Goal: Task Accomplishment & Management: Use online tool/utility

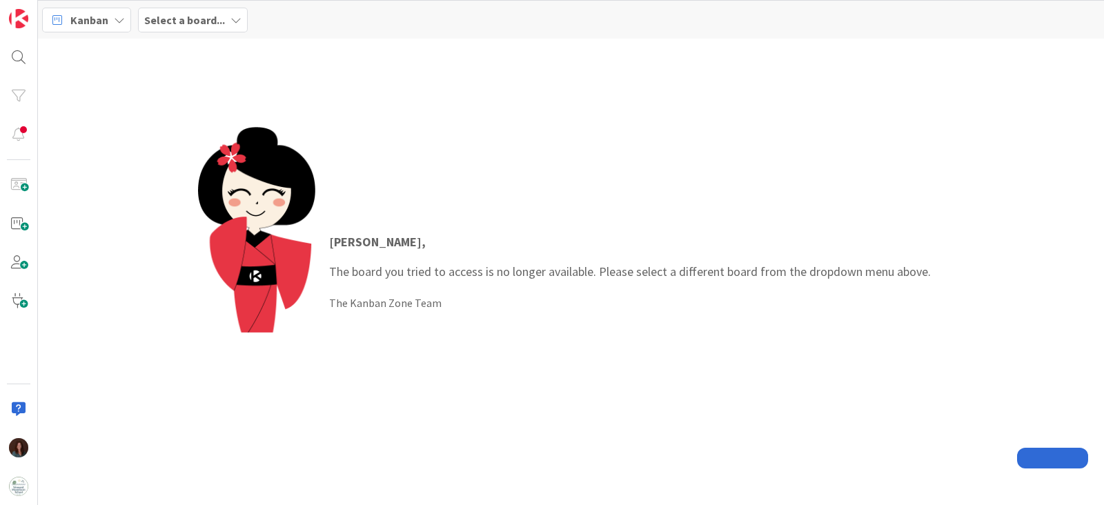
click at [201, 20] on b "Select a board..." at bounding box center [184, 20] width 81 height 14
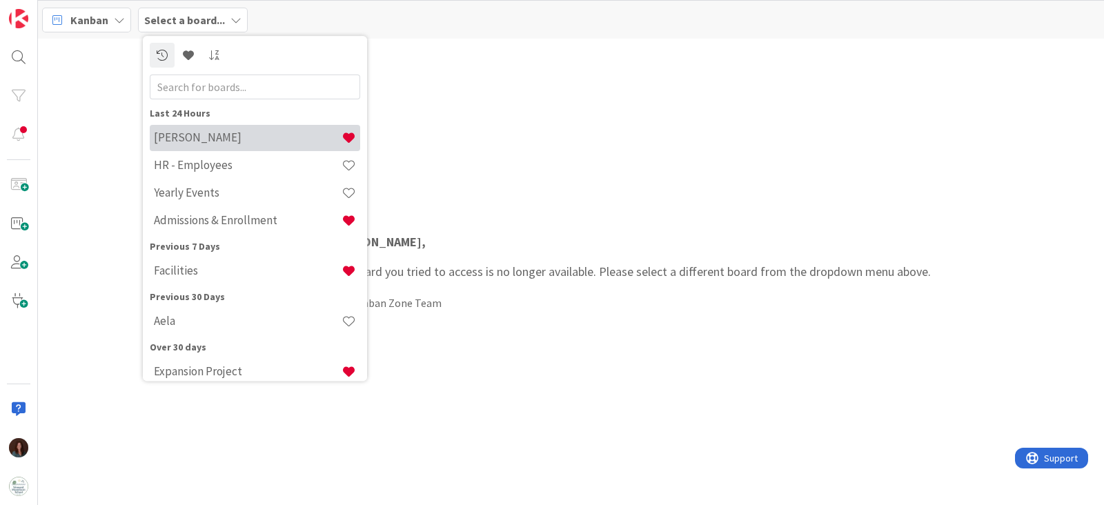
click at [173, 139] on h4 "Rhiannon" at bounding box center [248, 138] width 188 height 14
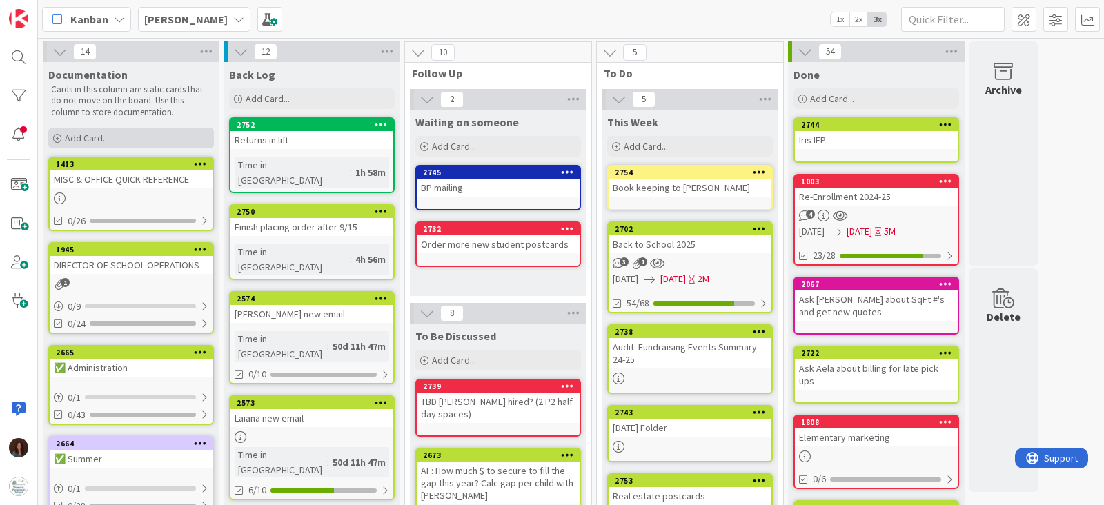
click at [193, 132] on div "Add Card..." at bounding box center [131, 138] width 166 height 21
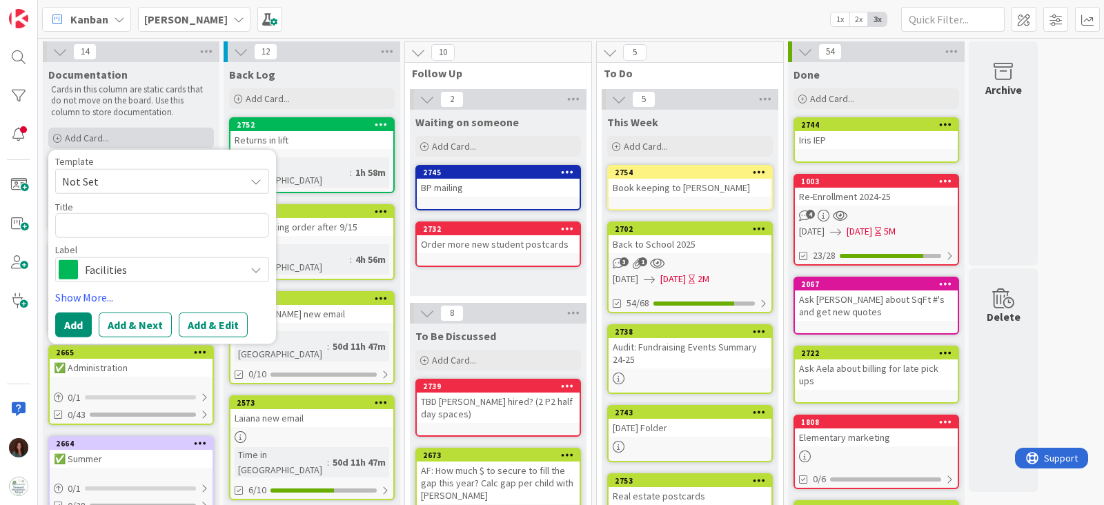
type textarea "x"
type textarea "F"
type textarea "x"
type textarea "Fri"
type textarea "x"
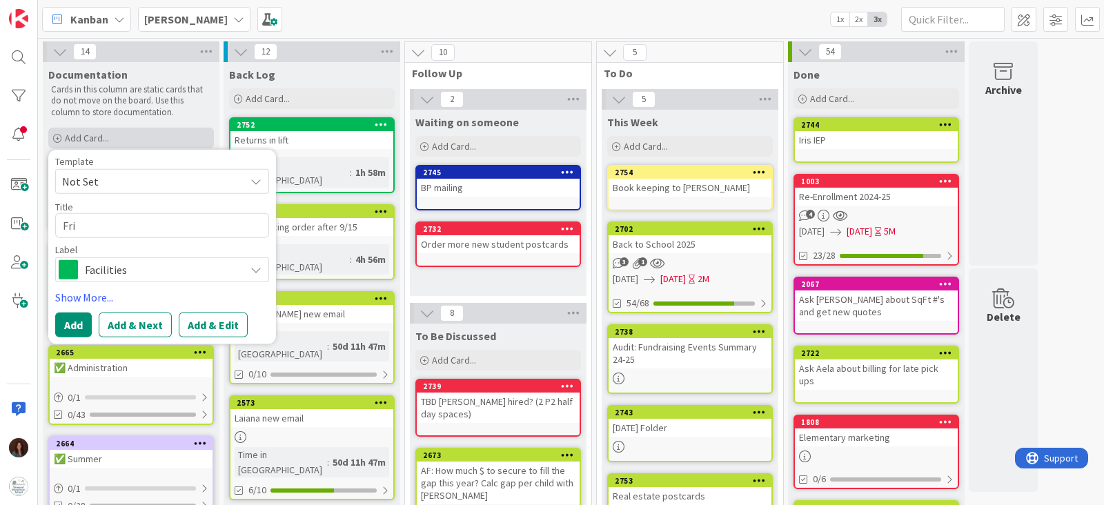
type textarea "Frid"
type textarea "x"
type textarea "Friday"
type textarea "x"
type textarea "Friday"
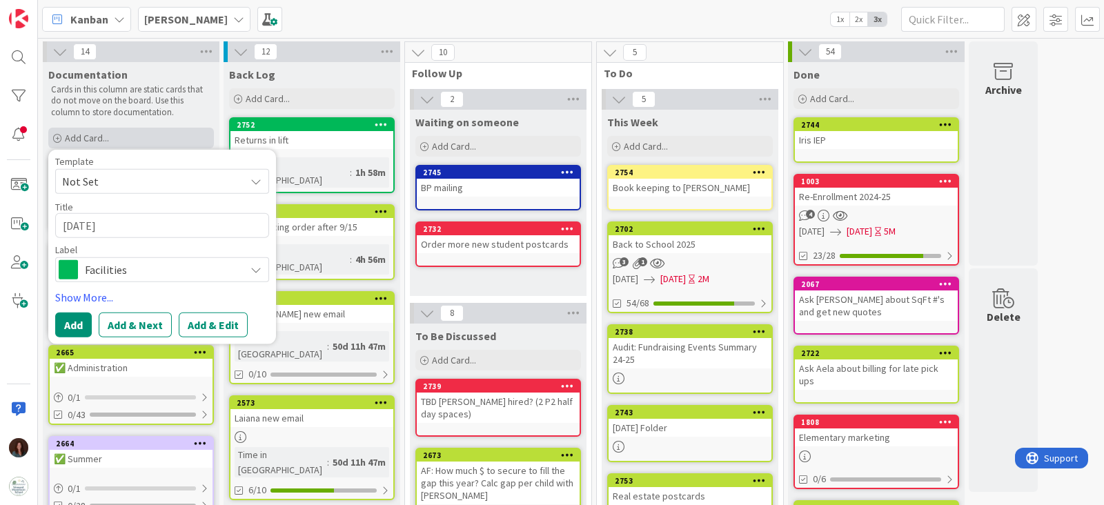
type textarea "x"
type textarea "Friday Fo"
type textarea "x"
type textarea "Friday Fol"
type textarea "x"
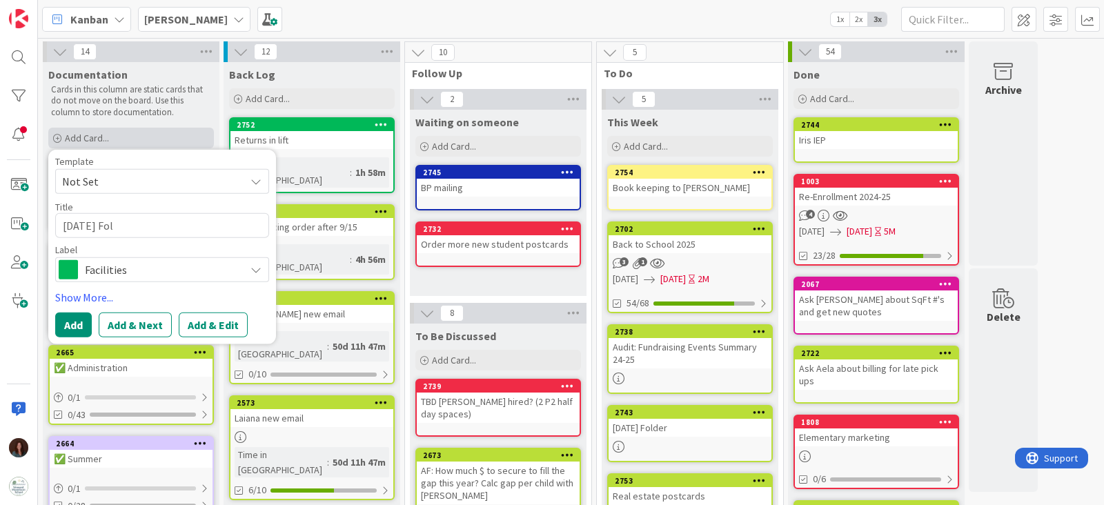
type textarea "Friday Fold"
type textarea "x"
type textarea "Friday Folde"
type textarea "x"
type textarea "Friday Folder"
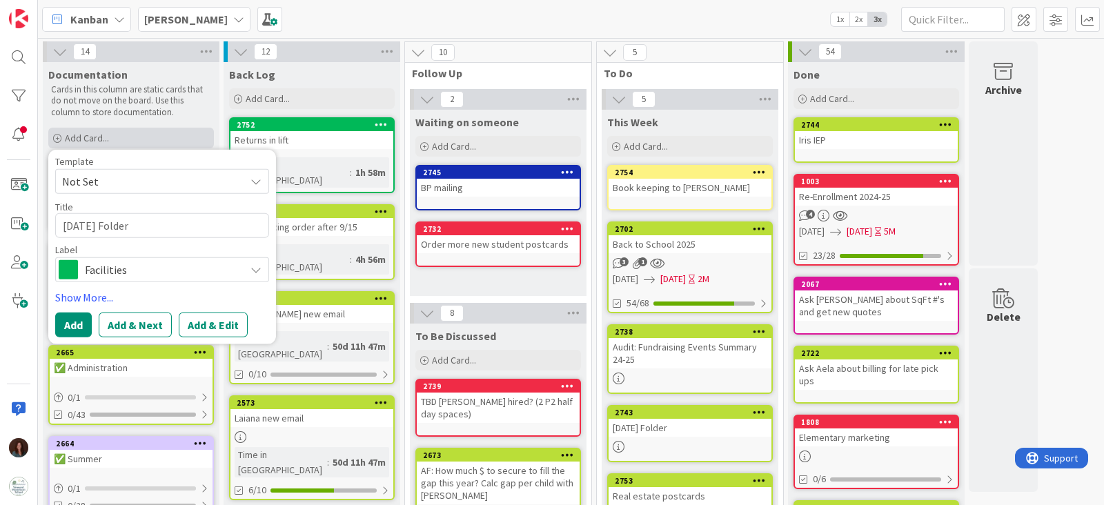
type textarea "x"
type textarea "Friday Folders"
click at [173, 266] on span "Facilities" at bounding box center [161, 268] width 153 height 19
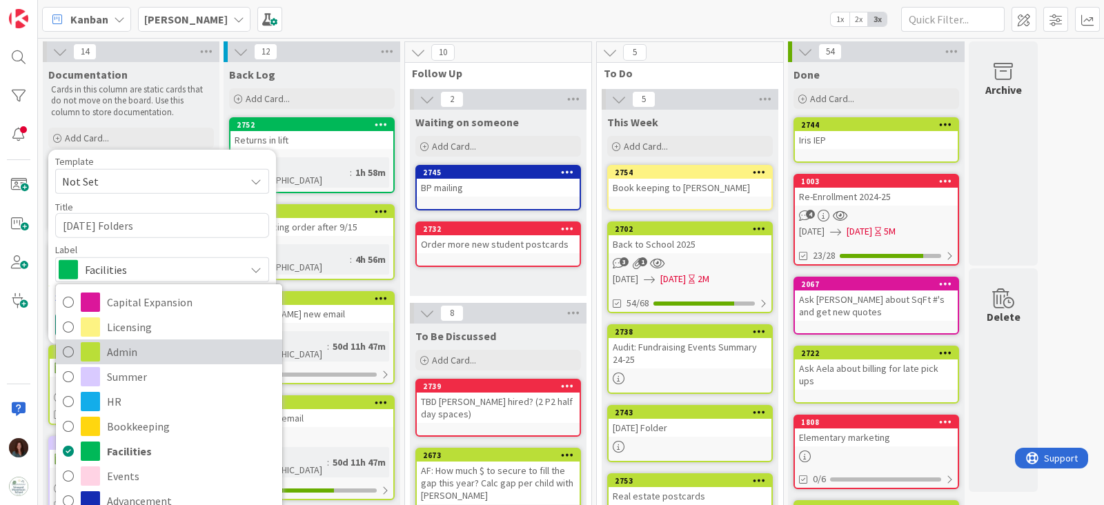
click at [161, 359] on span "Admin" at bounding box center [191, 351] width 168 height 21
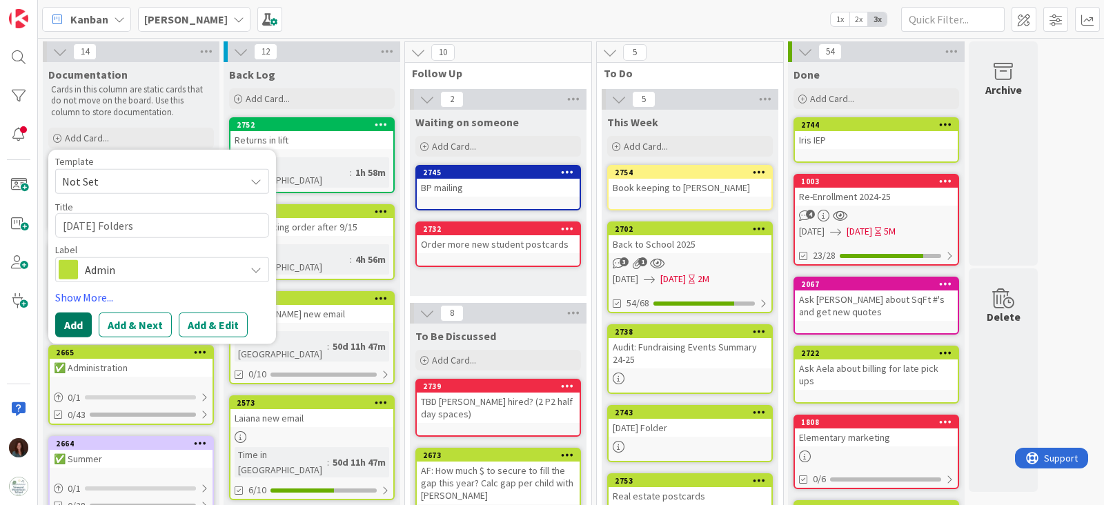
click at [83, 330] on button "Add" at bounding box center [73, 324] width 37 height 25
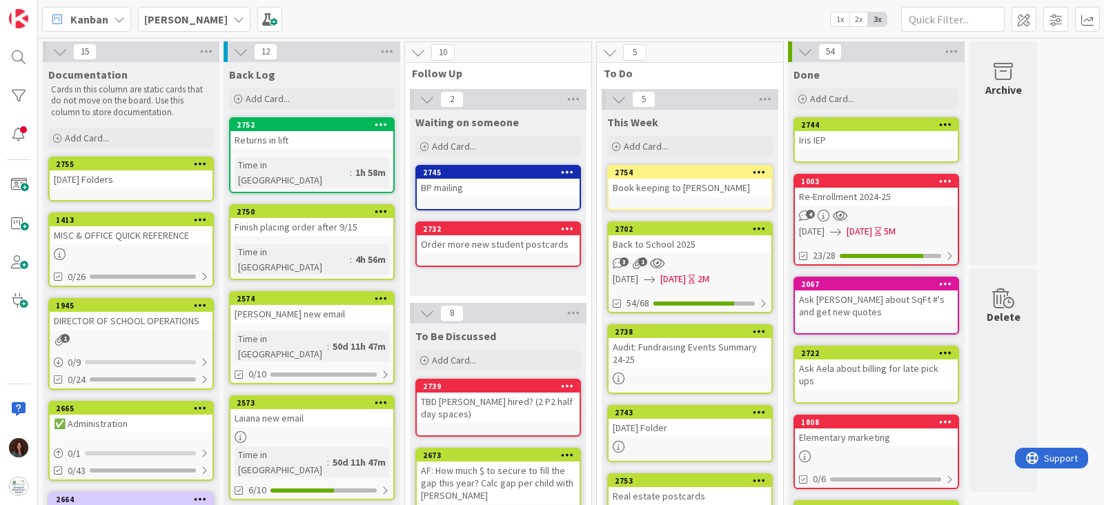
click at [83, 172] on div "Friday Folders" at bounding box center [131, 179] width 163 height 18
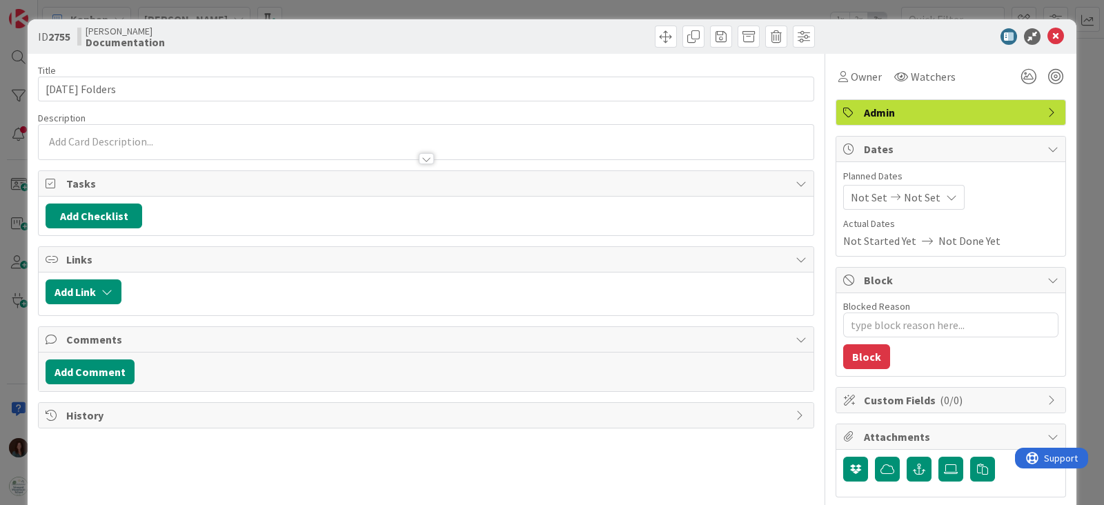
type textarea "x"
click at [126, 221] on button "Add Checklist" at bounding box center [94, 216] width 97 height 25
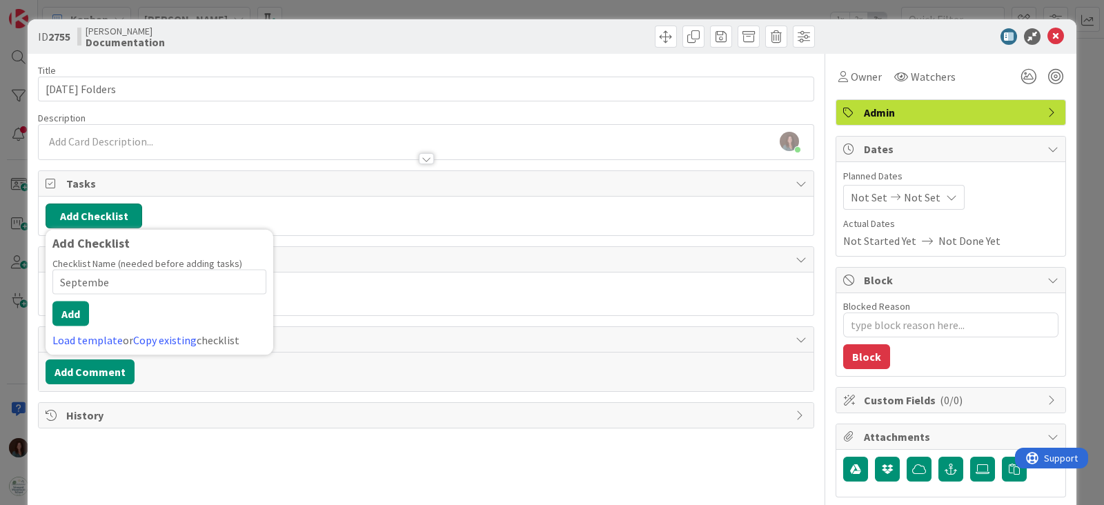
type input "September"
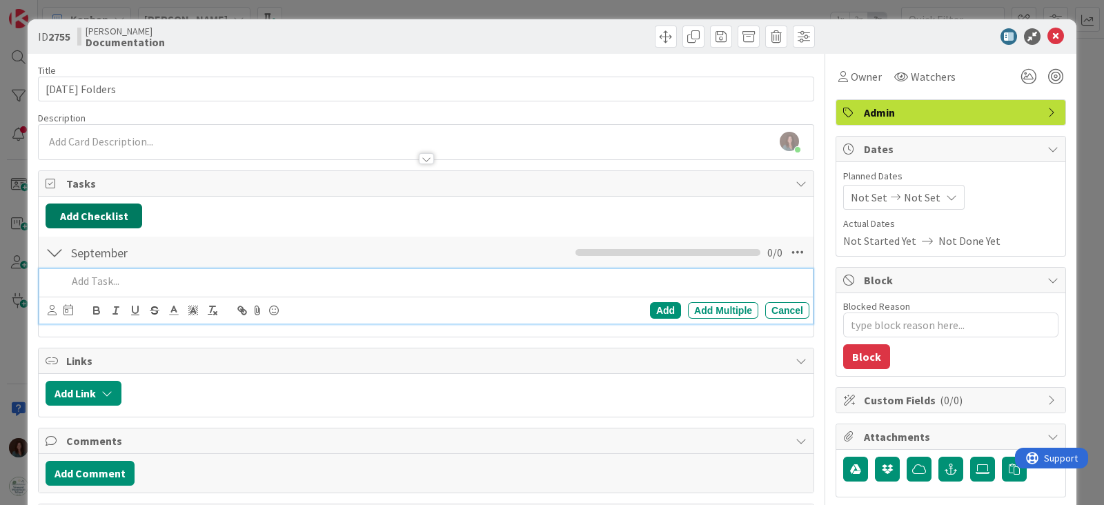
type textarea "x"
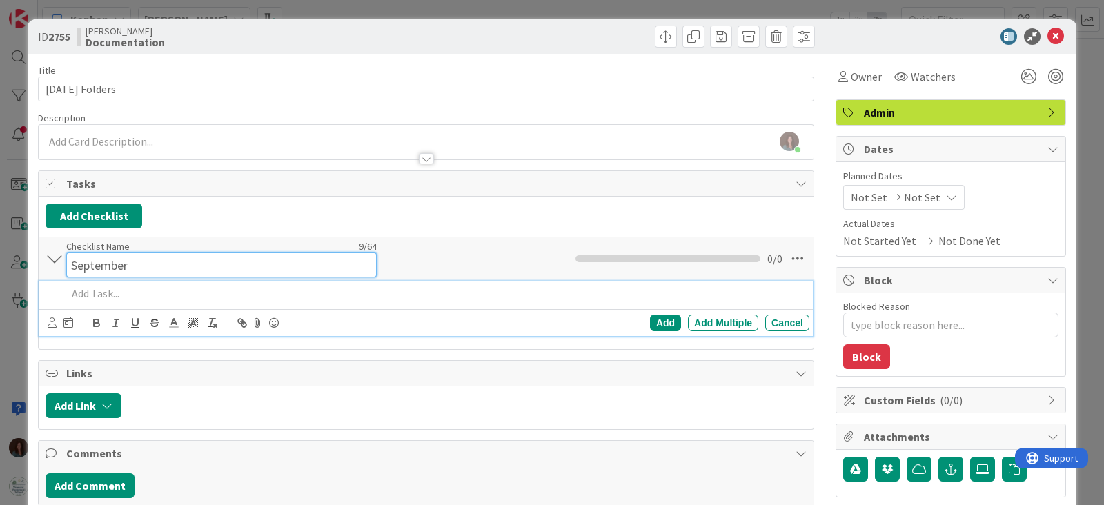
click at [141, 250] on div "Checklist Name 9 / 64 September" at bounding box center [221, 258] width 310 height 37
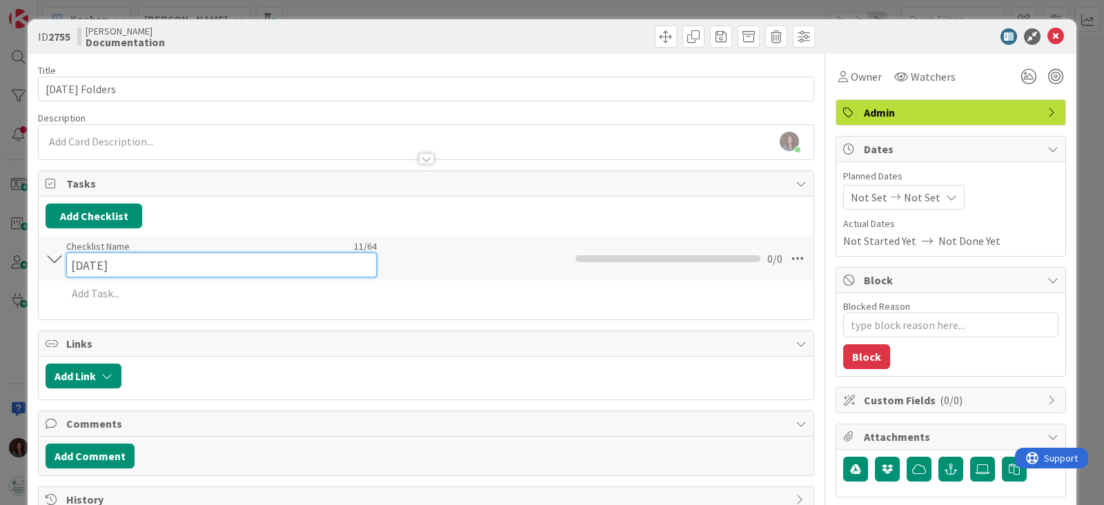
type input "September 5"
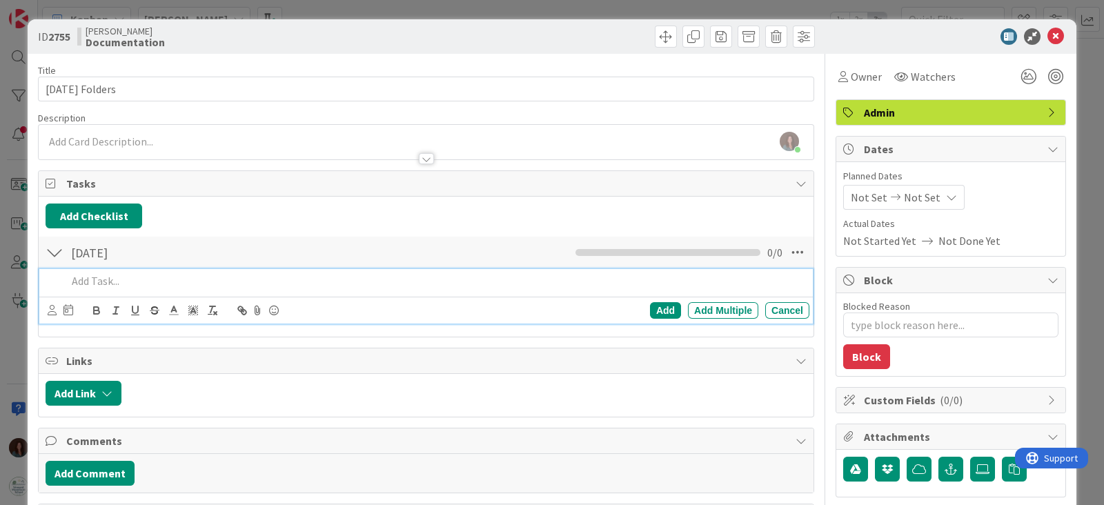
click at [143, 273] on p at bounding box center [435, 281] width 737 height 16
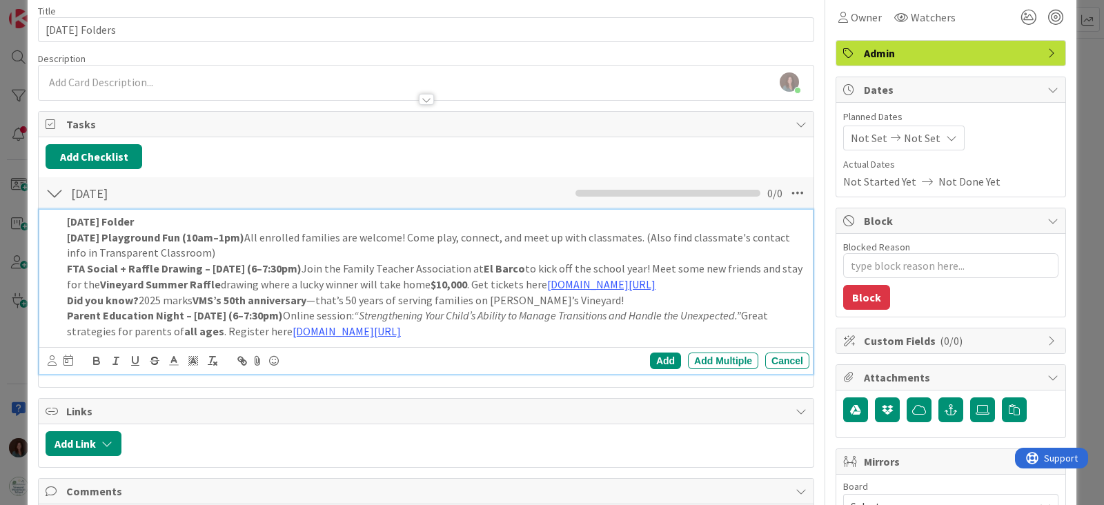
scroll to position [86, 0]
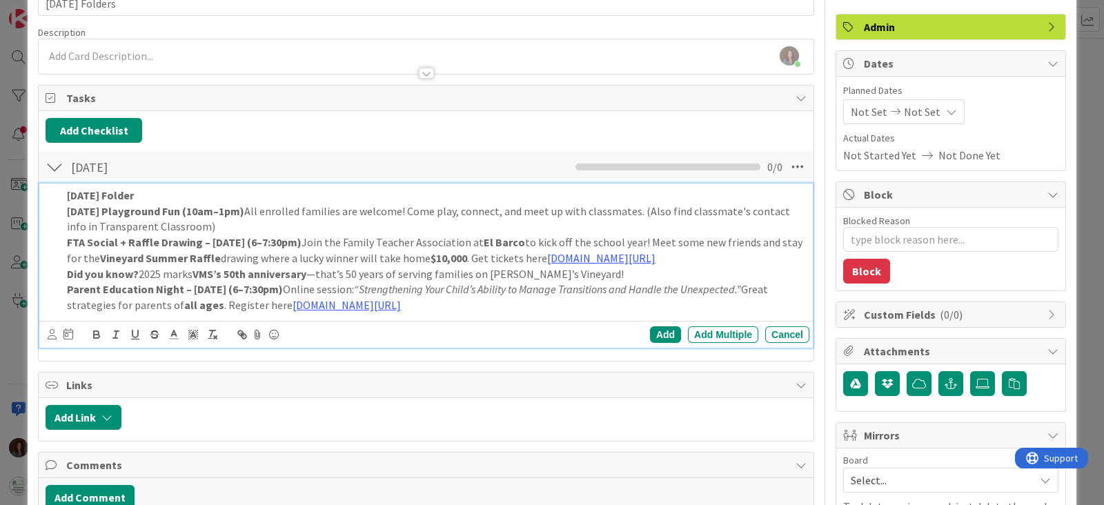
click at [68, 283] on strong "Parent Education Night – Thurs, Sept. 18 (6–7:30pm)" at bounding box center [175, 289] width 216 height 14
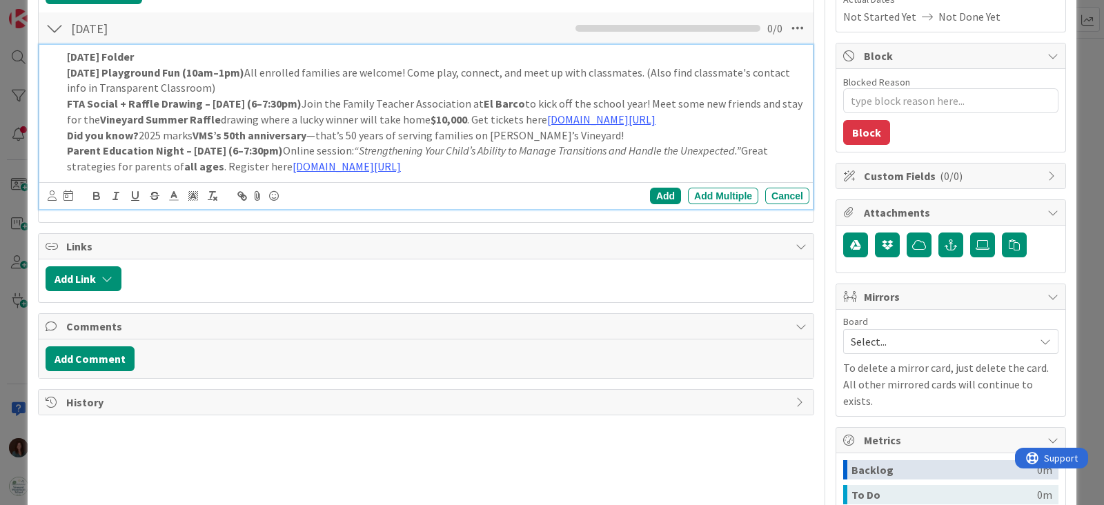
type textarea "x"
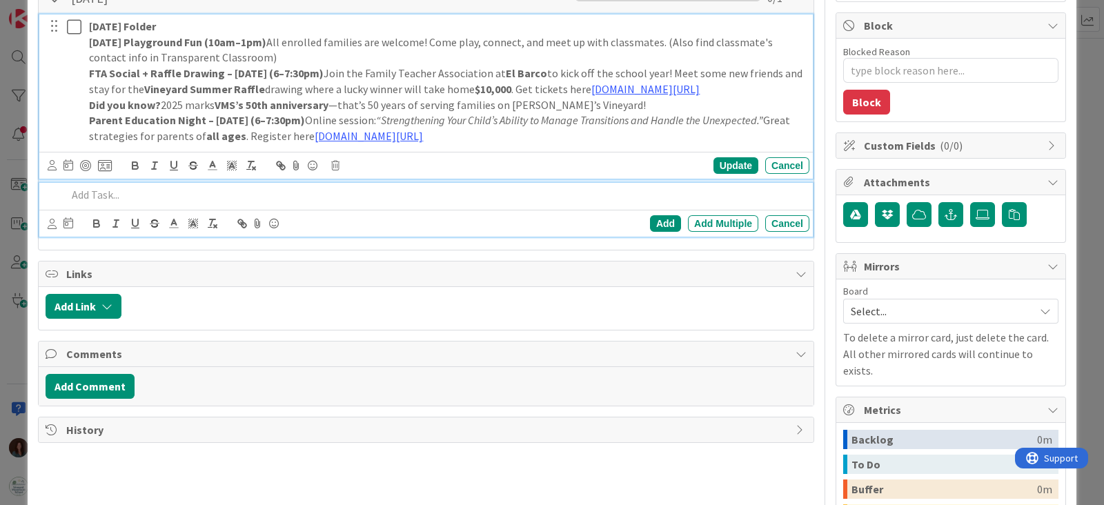
scroll to position [237, 0]
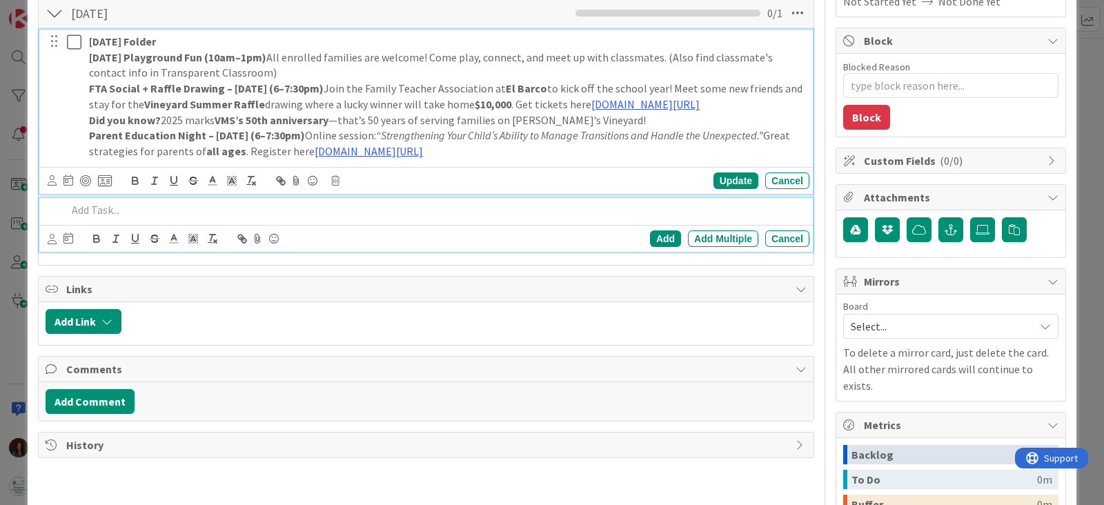
drag, startPoint x: 613, startPoint y: 170, endPoint x: 55, endPoint y: 10, distance: 580.1
click at [55, 10] on div "September 5 Checklist Name 11 / 64 September 5 0 / 1 Friday Folder Saturday Pla…" at bounding box center [426, 127] width 775 height 262
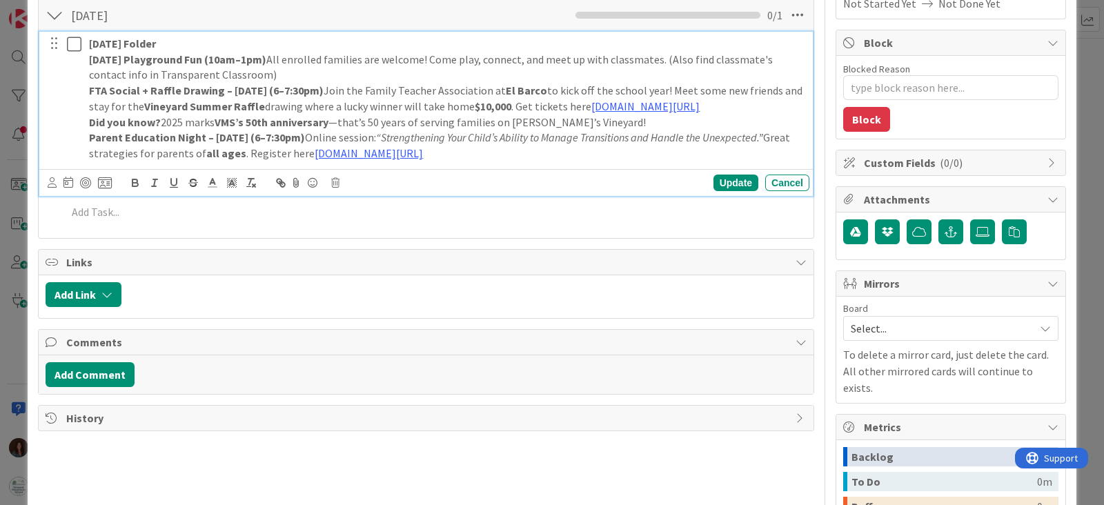
copy div "Friday Folder Saturday Playground Fun (10am–1pm) All enrolled families are welc…"
click at [90, 40] on strong "Friday Folder" at bounding box center [122, 44] width 67 height 14
paste div
click at [181, 47] on p "📁 Friday Folder" at bounding box center [446, 44] width 715 height 16
drag, startPoint x: 184, startPoint y: 46, endPoint x: 92, endPoint y: 48, distance: 91.8
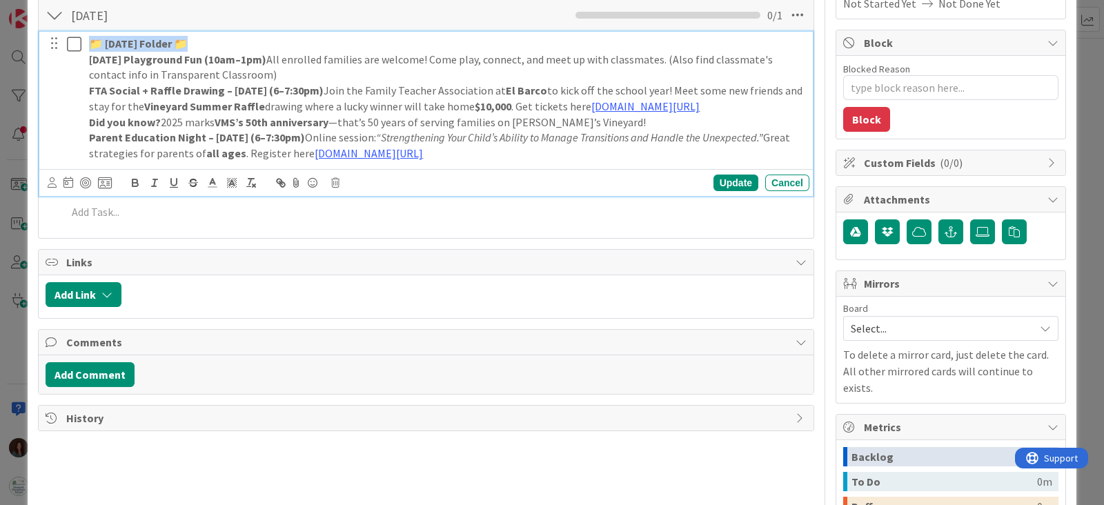
click at [92, 48] on strong "📁 Friday Folder 📁" at bounding box center [138, 44] width 99 height 14
copy strong "📁 Friday Folder 📁"
drag, startPoint x: 621, startPoint y: 154, endPoint x: 28, endPoint y: 38, distance: 604.5
click at [28, 38] on div "ID 2755 Rhiannon Documentation Title 14 / 128 Friday Folders Description Rhiann…" at bounding box center [552, 234] width 1049 height 904
click at [135, 188] on button "button" at bounding box center [135, 183] width 19 height 17
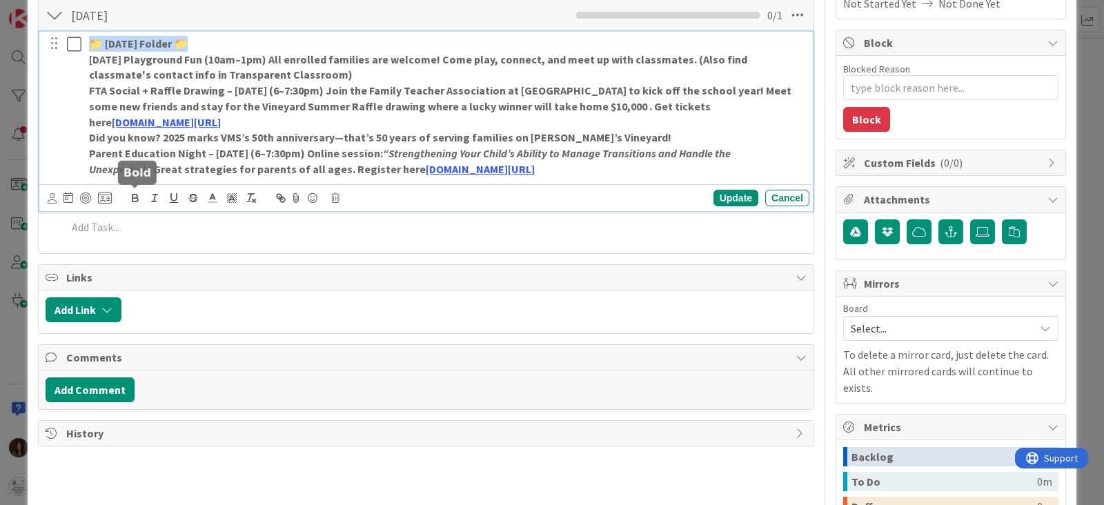
click at [134, 192] on icon "button" at bounding box center [135, 198] width 12 height 12
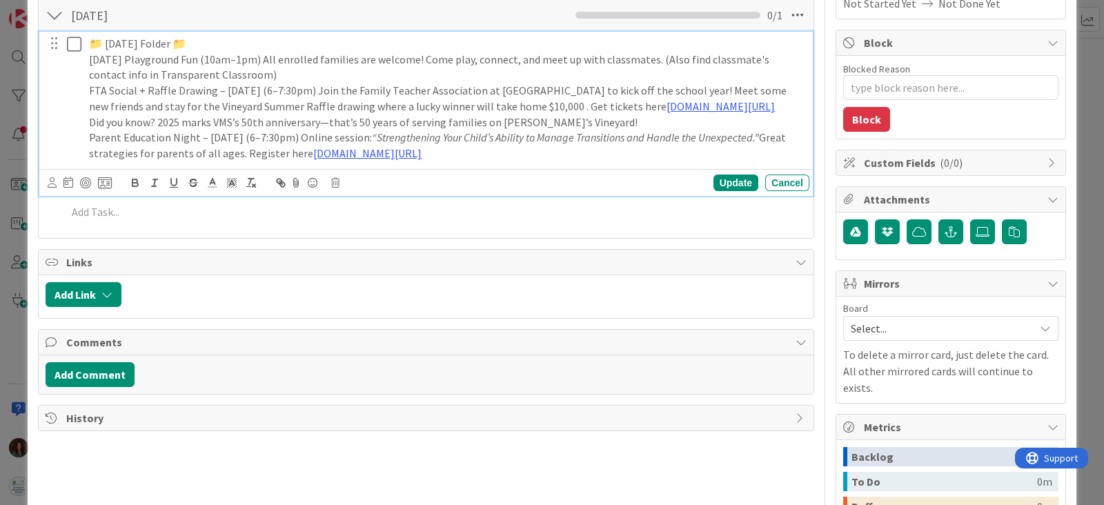
click at [250, 43] on p "📁 Friday Folder 📁" at bounding box center [446, 44] width 715 height 16
click at [89, 62] on p "Saturday Playground Fun (10am–1pm) All enrolled families are welcome! Come play…" at bounding box center [446, 67] width 715 height 31
drag, startPoint x: 191, startPoint y: 57, endPoint x: 0, endPoint y: 45, distance: 191.5
click at [0, 45] on div "ID 2755 Rhiannon Documentation Title 14 / 128 Friday Folders Description Rhiann…" at bounding box center [552, 252] width 1104 height 505
click at [127, 63] on strong "📁 Friday Folder 📁" at bounding box center [138, 59] width 99 height 14
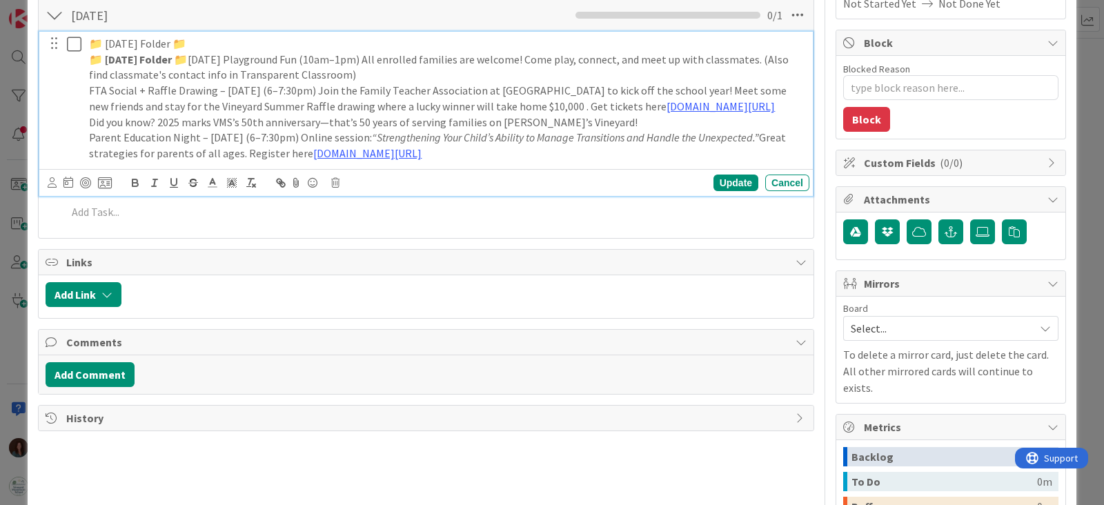
click at [193, 59] on p "📁 Friday Folder 📁 Saturday Playground Fun (10am–1pm) All enrolled families are …" at bounding box center [446, 67] width 715 height 31
drag, startPoint x: 192, startPoint y: 59, endPoint x: 83, endPoint y: 57, distance: 109.0
click at [83, 57] on div "📁 Friday Folder 📁 📁 Friday Folder 📁 Saturday Playground Fun (10am–1pm) All enro…" at bounding box center [446, 99] width 726 height 134
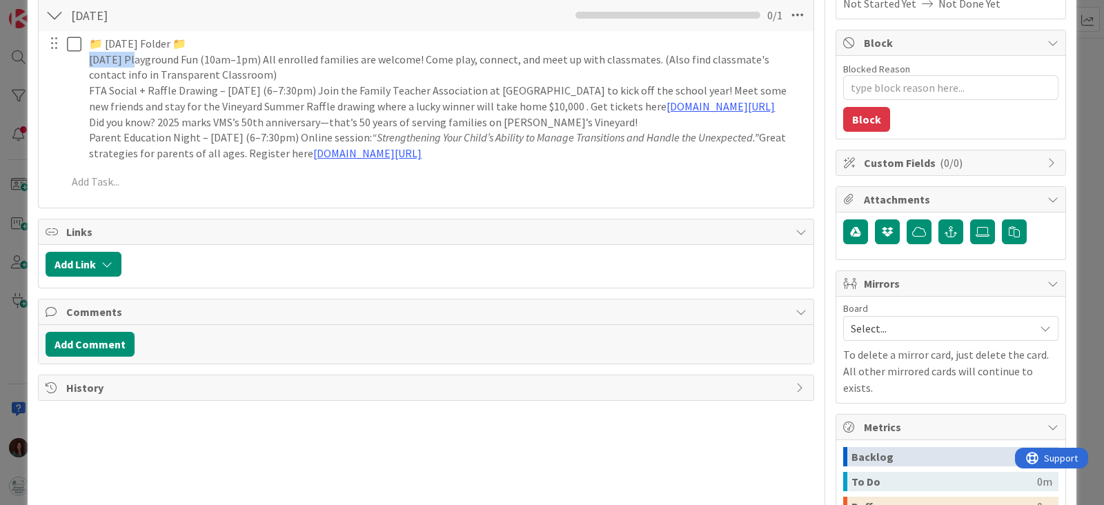
click at [83, 57] on div "📁 Friday Folder 📁 Saturday Playground Fun (10am–1pm) All enrolled families are …" at bounding box center [446, 99] width 726 height 134
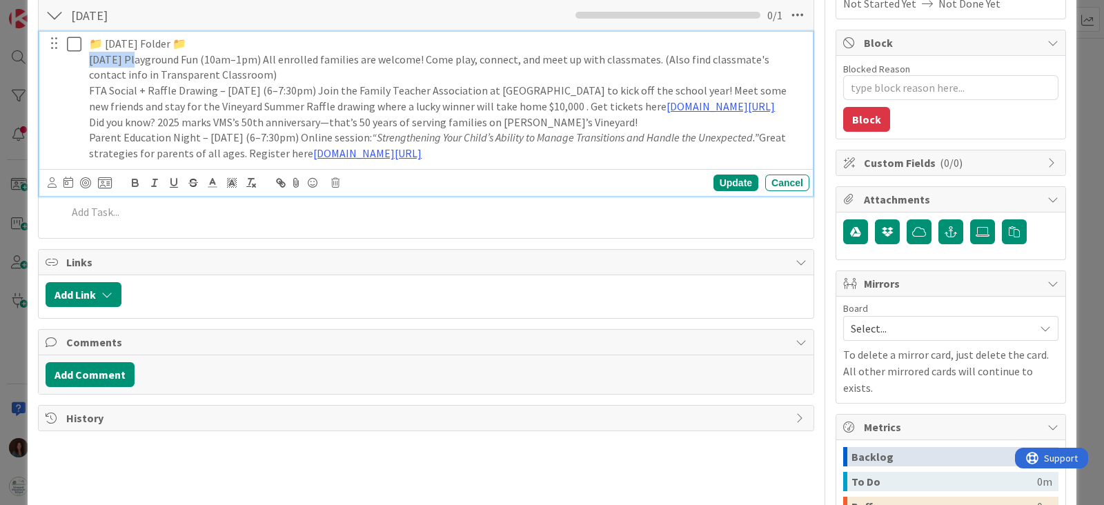
drag, startPoint x: 86, startPoint y: 51, endPoint x: 89, endPoint y: 90, distance: 38.8
click at [86, 50] on div "📁 Friday Folder 📁 Saturday Playground Fun (10am–1pm) All enrolled families are …" at bounding box center [446, 99] width 726 height 134
click at [89, 66] on p "Saturday Playground Fun (10am–1pm) All enrolled families are welcome! Come play…" at bounding box center [446, 67] width 715 height 31
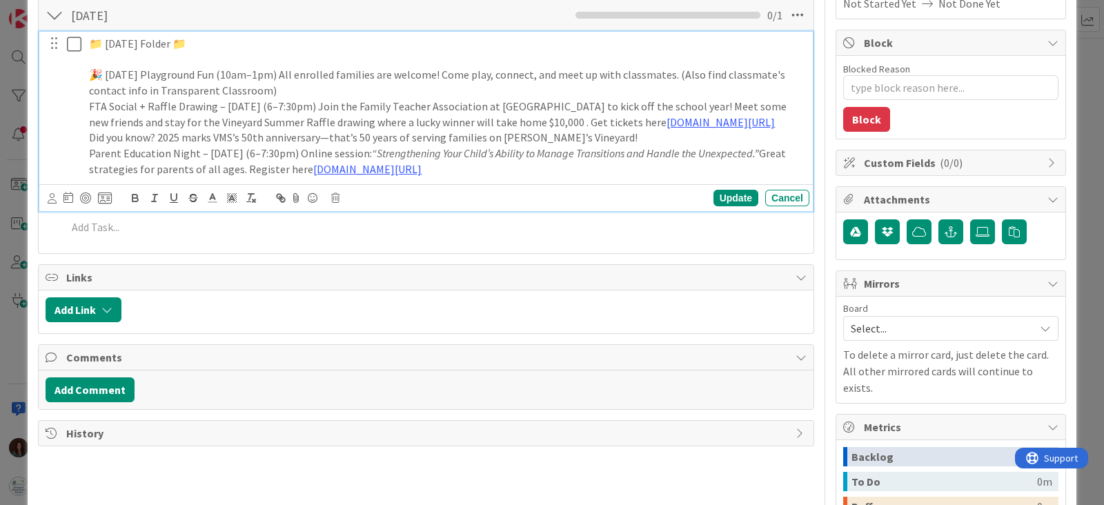
click at [341, 84] on p "🎉 Saturday Playground Fun (10am–1pm) All enrolled families are welcome! Come pl…" at bounding box center [446, 82] width 715 height 31
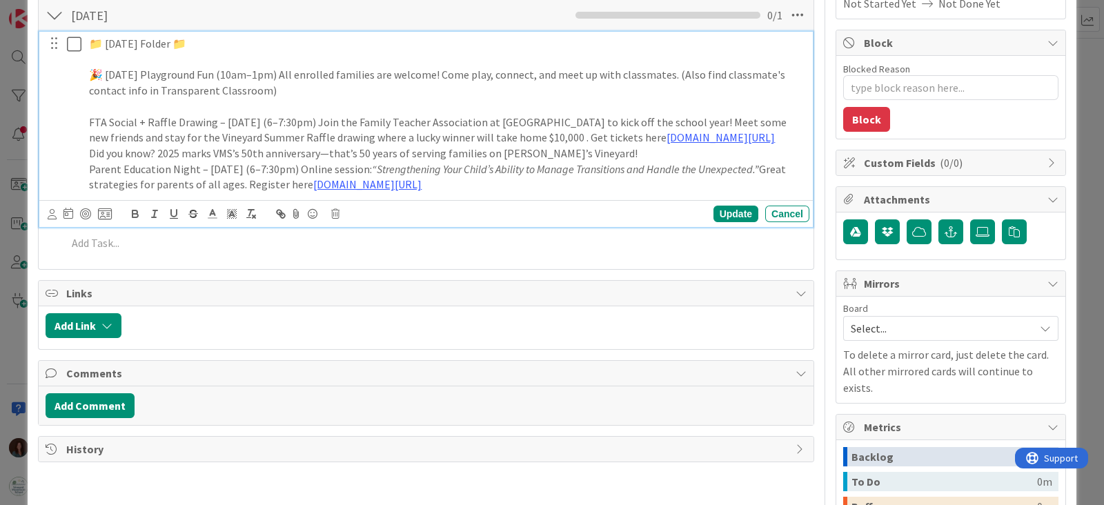
click at [90, 103] on p at bounding box center [446, 107] width 715 height 16
click at [86, 130] on div "📁 Friday Folder 📁 🎉 Saturday Playground Fun (10am–1pm) All enrolled families ar…" at bounding box center [446, 114] width 726 height 165
click at [86, 126] on div "📁 Friday Folder 📁 🎉 Saturday Playground Fun (10am–1pm) All enrolled families ar…" at bounding box center [446, 114] width 726 height 165
drag, startPoint x: 105, startPoint y: 123, endPoint x: 48, endPoint y: 120, distance: 56.7
click at [48, 120] on div "📁 Friday Folder 📁 🎉 Saturday Playground Fun (10am–1pm) All enrolled families ar…" at bounding box center [427, 114] width 764 height 165
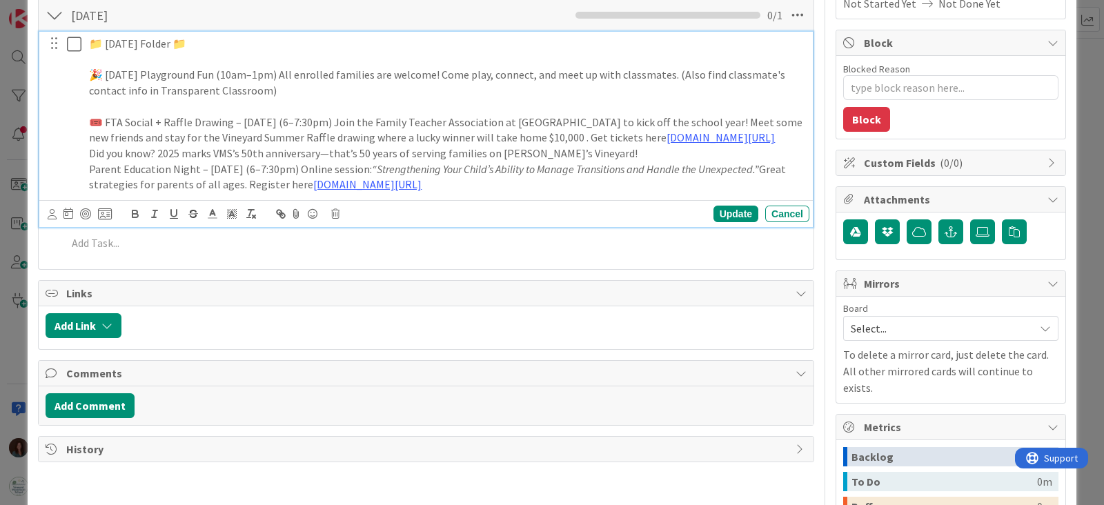
click at [629, 135] on p "🎟️ FTA Social + Raffle Drawing – Tues, Sept. 2 (6–7:30pm) Join the Family Teach…" at bounding box center [446, 130] width 715 height 31
click at [90, 161] on p "Did you know? 2025 marks VMS’s 50th anniversary—that’s 50 years of serving fami…" at bounding box center [446, 154] width 715 height 16
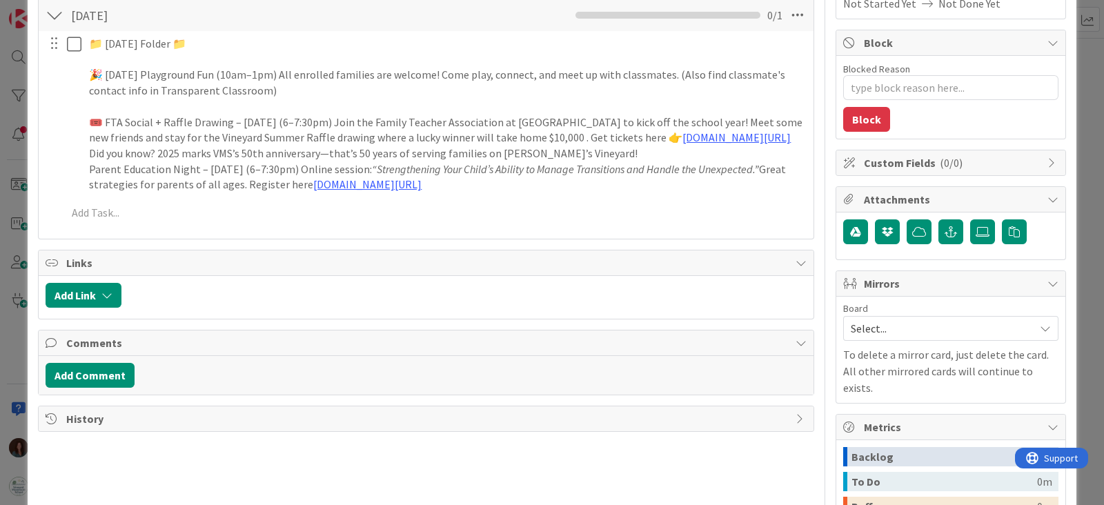
click at [79, 166] on div at bounding box center [64, 114] width 39 height 165
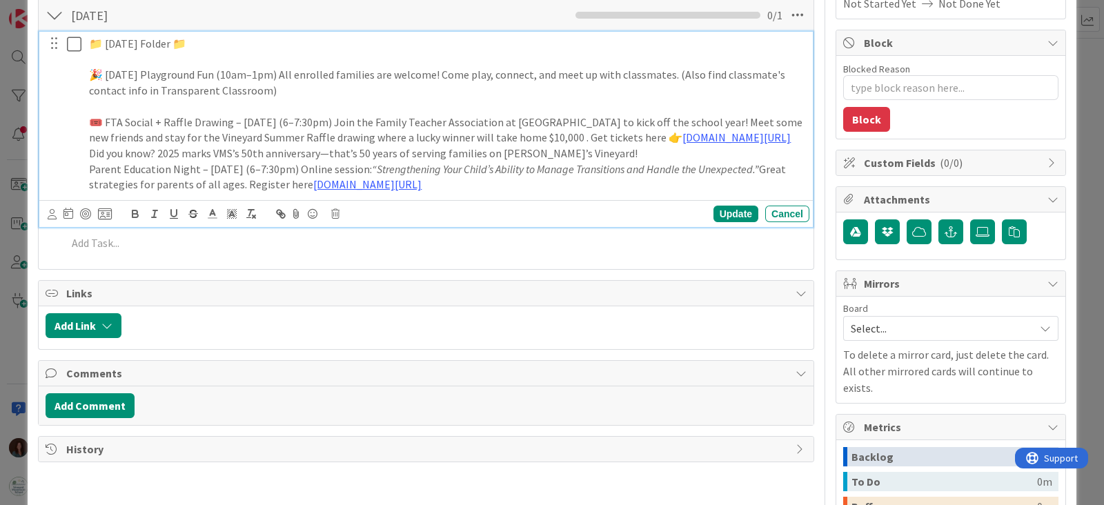
click at [85, 169] on div "📁 Friday Folder 📁 🎉 Saturday Playground Fun (10am–1pm) All enrolled families ar…" at bounding box center [446, 114] width 726 height 165
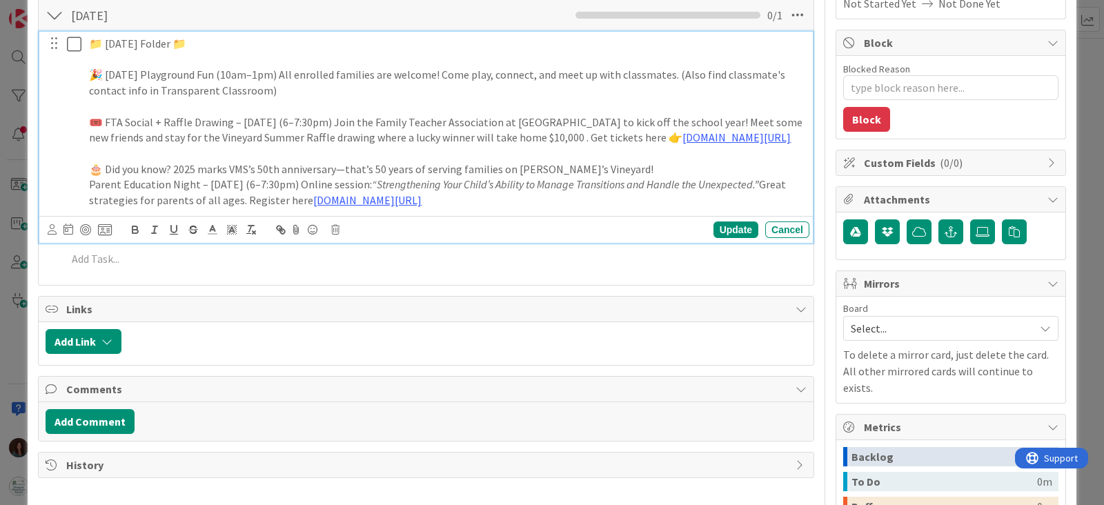
click at [678, 177] on p "🎂 Did you know? 2025 marks VMS’s 50th anniversary—that’s 50 years of serving fa…" at bounding box center [446, 169] width 715 height 16
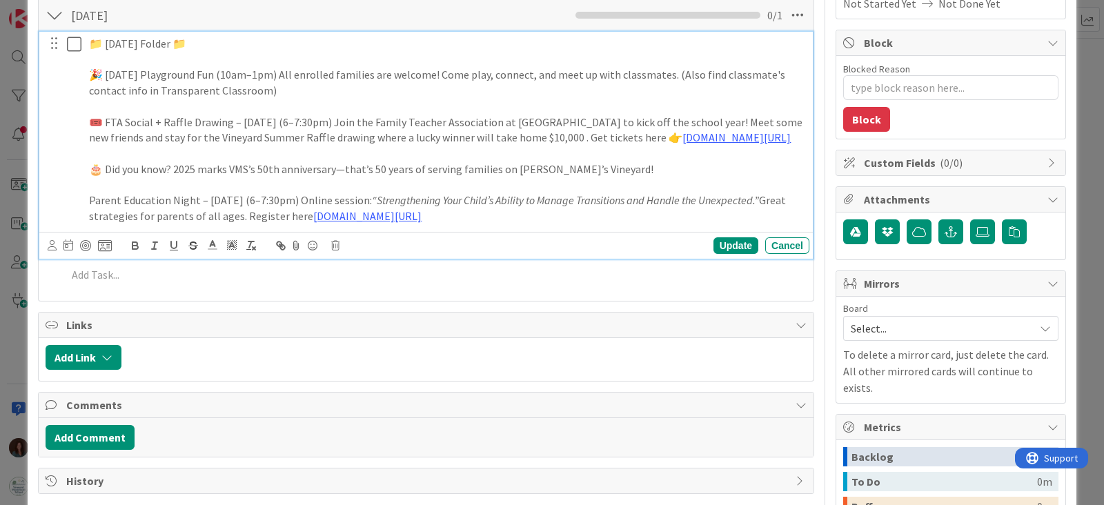
click at [86, 205] on div "📁 Friday Folder 📁 🎉 Saturday Playground Fun (10am–1pm) All enrolled families ar…" at bounding box center [446, 130] width 726 height 197
click at [84, 217] on div "📁 Friday Folder 📁 🎉 Saturday Playground Fun (10am–1pm) All enrolled families ar…" at bounding box center [446, 130] width 726 height 197
click at [695, 224] on p "💻 Parent Education Night – Thurs, Sept. 18 (6–7:30pm) Online session: “Strength…" at bounding box center [446, 207] width 715 height 31
drag, startPoint x: 646, startPoint y: 137, endPoint x: 640, endPoint y: 132, distance: 7.5
click at [640, 132] on p "🎟️ FTA Social + Raffle Drawing – Tues, Sept. 2 (6–7:30pm) Join the Family Teach…" at bounding box center [446, 130] width 715 height 31
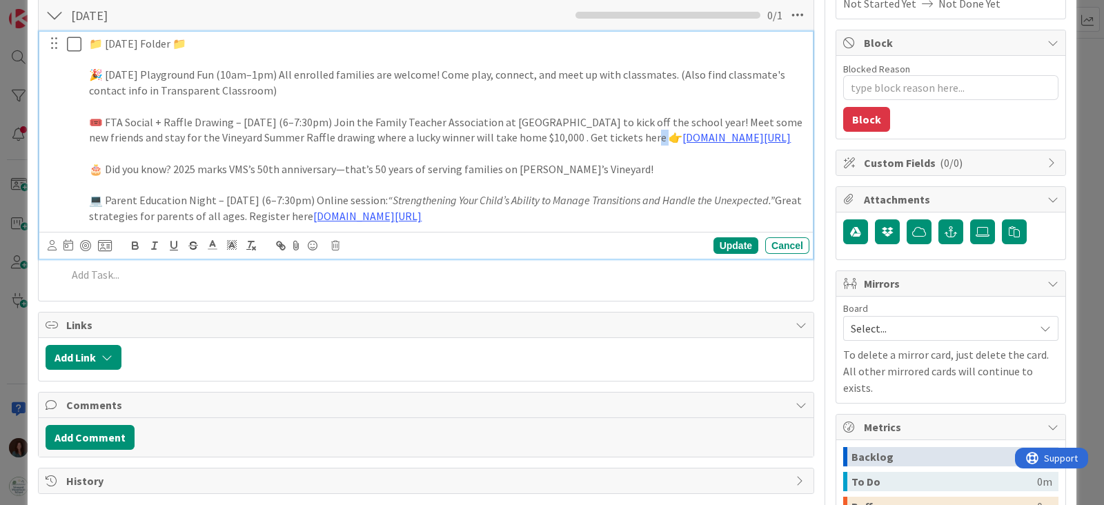
copy p
click at [387, 224] on p "💻 Parent Education Night – Thurs, Sept. 18 (6–7:30pm) Online session: “Strength…" at bounding box center [446, 207] width 715 height 31
click at [662, 132] on p "🎟️ FTA Social + Raffle Drawing – Tues, Sept. 2 (6–7:30pm) Join the Family Teach…" at bounding box center [446, 130] width 715 height 31
click at [612, 157] on p at bounding box center [446, 154] width 715 height 16
click at [621, 208] on p "💻 Parent Education Night – Thurs, Sept. 18 (6–7:30pm) Online session: “Strength…" at bounding box center [446, 207] width 715 height 31
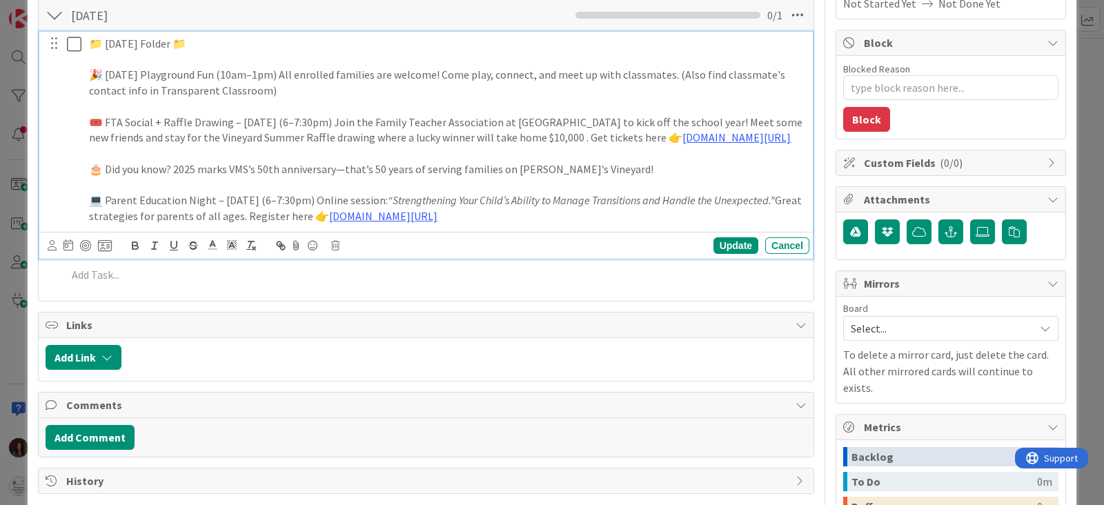
scroll to position [151, 0]
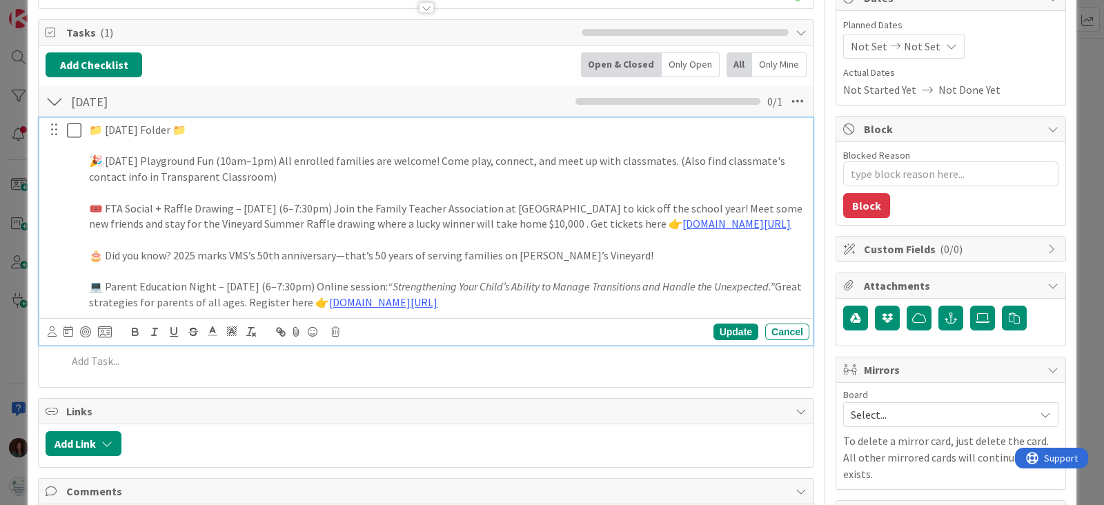
click at [338, 173] on p "🎉 Saturday Playground Fun (10am–1pm) All enrolled families are welcome! Come pl…" at bounding box center [446, 168] width 715 height 31
click at [436, 159] on p "🎉 Saturday Playground Fun (10am–1pm) All enrolled families are welcome! Come pl…" at bounding box center [446, 168] width 715 height 31
click at [296, 179] on p "🎉 Saturday Playground Fun (10am–1pm) All enrolled families are welcome! Come pl…" at bounding box center [446, 168] width 715 height 31
click at [265, 161] on p "🎉 Saturday Playground Fun (10am–1pm) All enrolled families are welcome! Come pl…" at bounding box center [446, 168] width 715 height 31
click at [317, 186] on p at bounding box center [446, 193] width 715 height 16
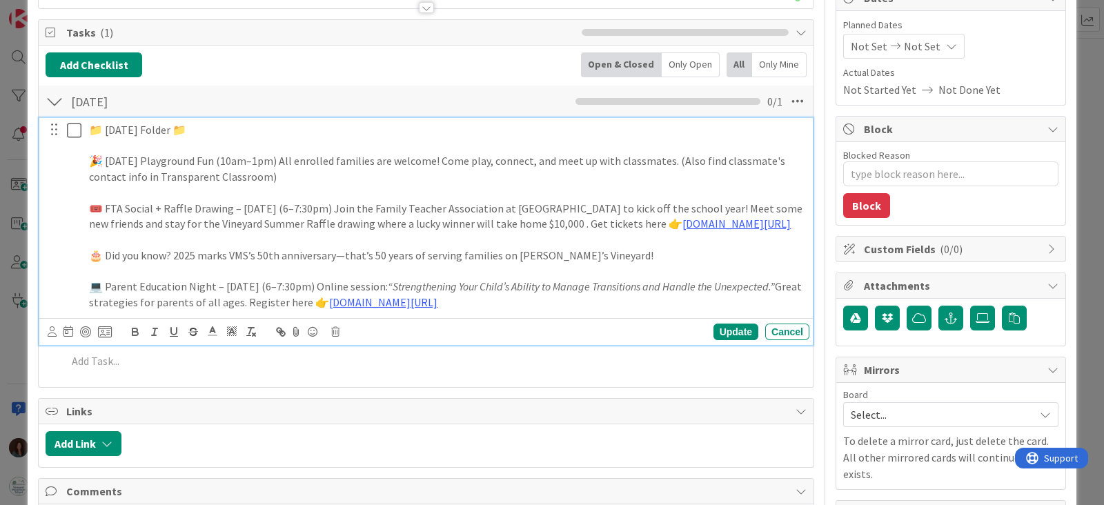
click at [290, 163] on p "🎉 Saturday Playground Fun (10am–1pm) All enrolled families are welcome! Come pl…" at bounding box center [446, 168] width 715 height 31
click at [437, 157] on p "🎉 Saturday Playground Fun (10am–1pm) All enrolled families are welcome! Come pl…" at bounding box center [446, 168] width 715 height 31
click at [507, 174] on p "🎉 Saturday Playground Fun (10am–1pm) All enrolled families are welcome to this …" at bounding box center [446, 168] width 715 height 31
click at [552, 182] on p "🎉 Saturday Playground Fun (10am–1pm) All enrolled families are welcome to this …" at bounding box center [446, 168] width 715 height 31
drag, startPoint x: 557, startPoint y: 163, endPoint x: 436, endPoint y: 157, distance: 120.9
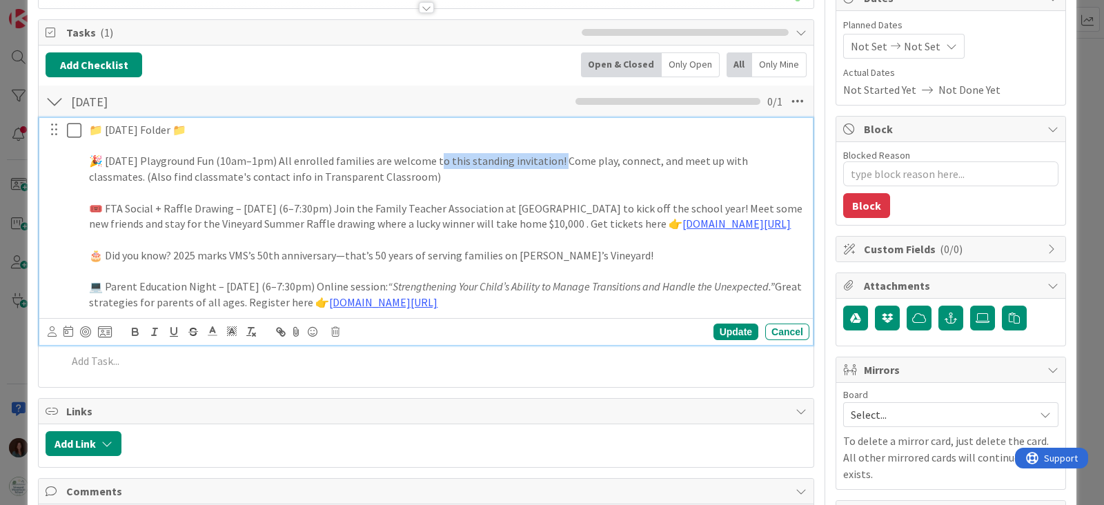
click at [436, 157] on p "🎉 Saturday Playground Fun (10am–1pm) All enrolled families are welcome to this …" at bounding box center [446, 168] width 715 height 31
click at [443, 175] on p "🎉 Saturday Playground Fun (10am–1pm) All enrolled families are welcome! Come pl…" at bounding box center [446, 168] width 715 height 31
click at [101, 166] on p "🎉 Saturday Playground Fun (10am–1pm) All enrolled families are welcome! Come pl…" at bounding box center [446, 168] width 715 height 31
click at [475, 177] on p "🎉 Standing Invitation to Saturday Playground Fun (10am–1pm) All enrolled famili…" at bounding box center [446, 168] width 715 height 31
drag, startPoint x: 769, startPoint y: 208, endPoint x: 721, endPoint y: 208, distance: 47.6
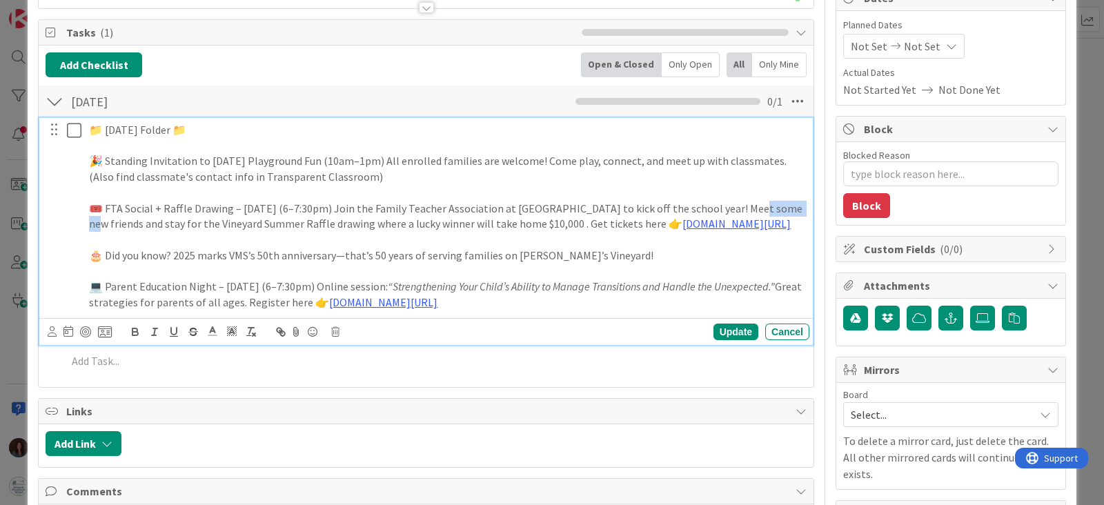
click at [721, 208] on p "🎟️ FTA Social + Raffle Drawing – Tues, Sept. 2 (6–7:30pm) Join the Family Teach…" at bounding box center [446, 216] width 715 height 31
click at [203, 216] on p "🎟️ FTA Social + Raffle Drawing – Tues, Sept. 2 (6–7:30pm) Join the Family Teach…" at bounding box center [446, 216] width 715 height 31
drag, startPoint x: 787, startPoint y: 203, endPoint x: 717, endPoint y: 212, distance: 70.9
click at [717, 212] on p "🎟️ FTA Social + Raffle Drawing – Tues, Sept. 2 (6–7:30pm) Join the Family Teach…" at bounding box center [446, 216] width 715 height 31
click at [642, 260] on p "🎂 Did you know? 2025 marks VMS’s 50th anniversary—that’s 50 years of serving fa…" at bounding box center [446, 256] width 715 height 16
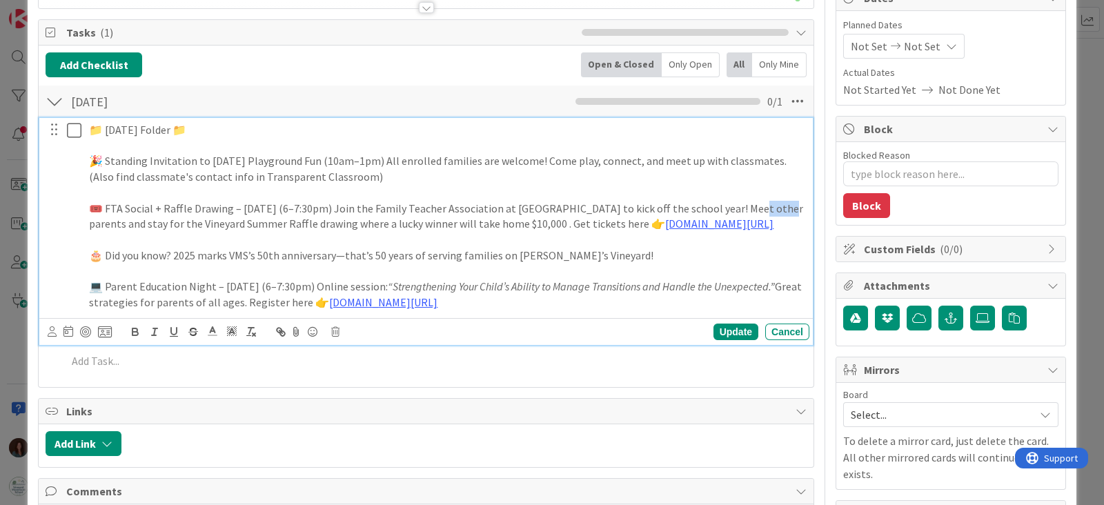
drag, startPoint x: 747, startPoint y: 207, endPoint x: 720, endPoint y: 204, distance: 27.1
click at [720, 204] on p "🎟️ FTA Social + Raffle Drawing – Tues, Sept. 2 (6–7:30pm) Join the Family Teach…" at bounding box center [446, 216] width 715 height 31
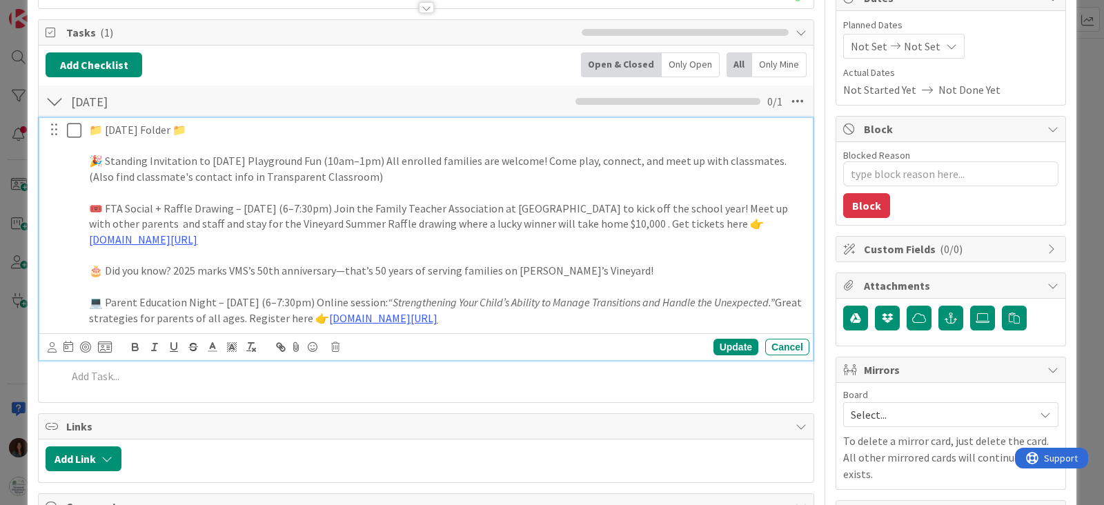
click at [542, 231] on p "🎟️ FTA Social + Raffle Drawing – Tues, Sept. 2 (6–7:30pm) Join the Family Teach…" at bounding box center [446, 224] width 715 height 47
click at [149, 219] on p "🎟️ FTA Social + Raffle Drawing – Tues, Sept. 2 (6–7:30pm) Join the Family Teach…" at bounding box center [446, 224] width 715 height 47
click at [416, 239] on p "🎟️ FTA Social + Raffle Drawing – Tues, Sept. 2 (6–7:30pm) Join the Family Teach…" at bounding box center [446, 224] width 715 height 47
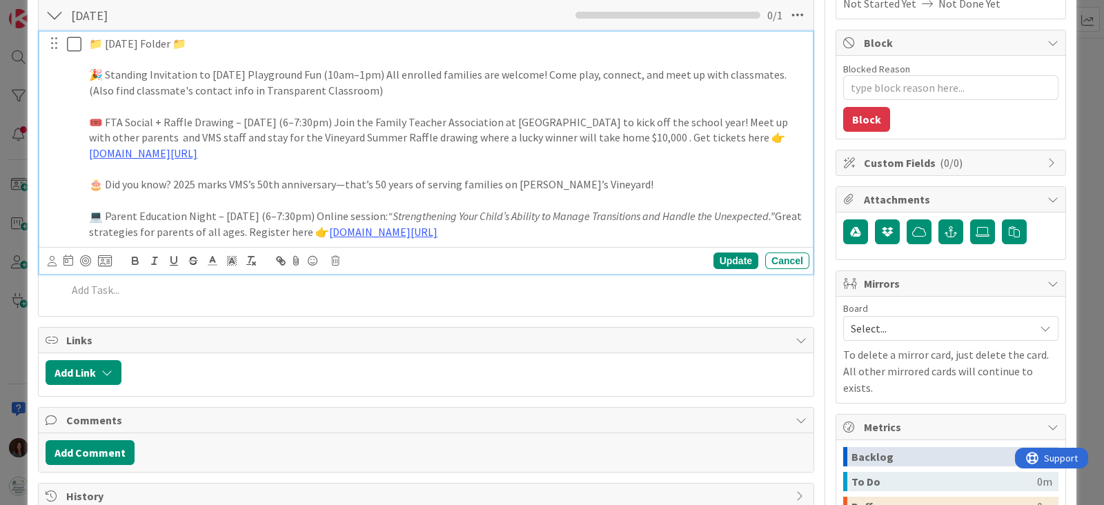
click at [194, 88] on p "🎉 Standing Invitation to Saturday Playground Fun (10am–1pm) All enrolled famili…" at bounding box center [446, 82] width 715 height 31
drag, startPoint x: 626, startPoint y: 228, endPoint x: 45, endPoint y: 76, distance: 600.5
click at [45, 76] on div "📁 Friday Folder 📁 🎉 Standing Invitation to Saturday Playground Fun (10am–1pm) A…" at bounding box center [427, 138] width 764 height 212
copy div "🎉 Standing Invitation to Saturday Playground Fun (10am–1pm) All enrolled famili…"
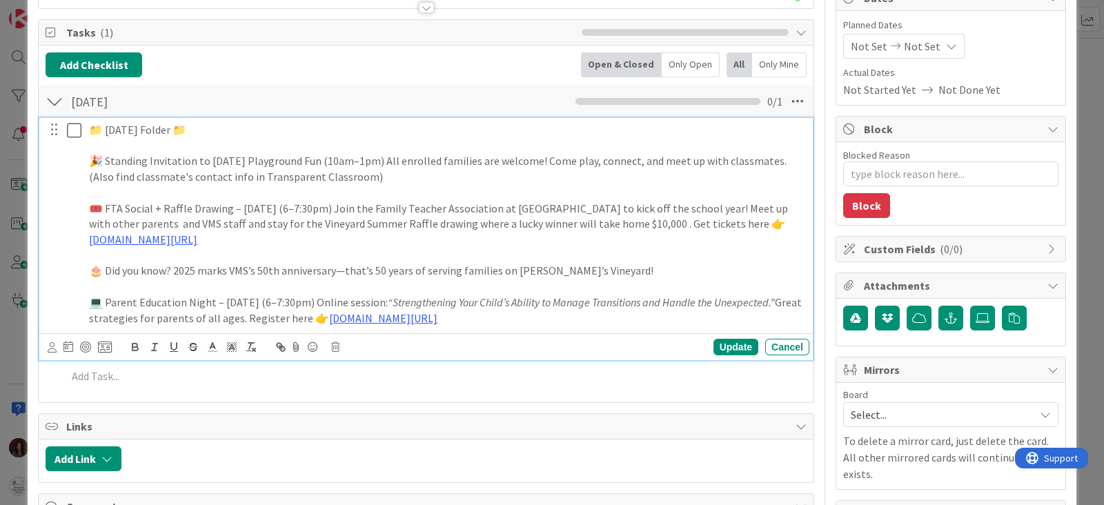
click at [751, 274] on p "🎂 Did you know? 2025 marks VMS’s 50th anniversary—that’s 50 years of serving fa…" at bounding box center [446, 271] width 715 height 16
click at [714, 348] on div "Update" at bounding box center [735, 347] width 45 height 17
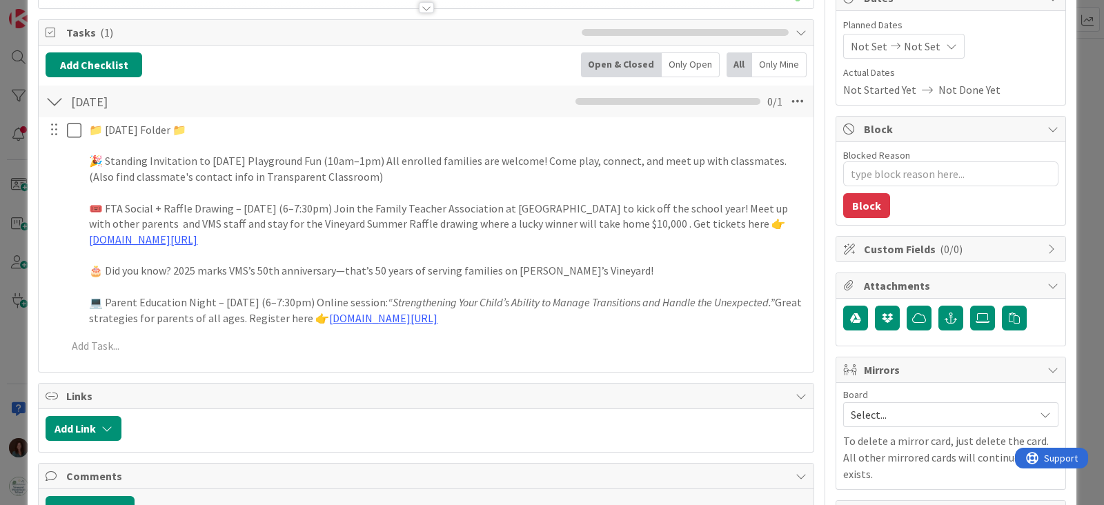
scroll to position [0, 0]
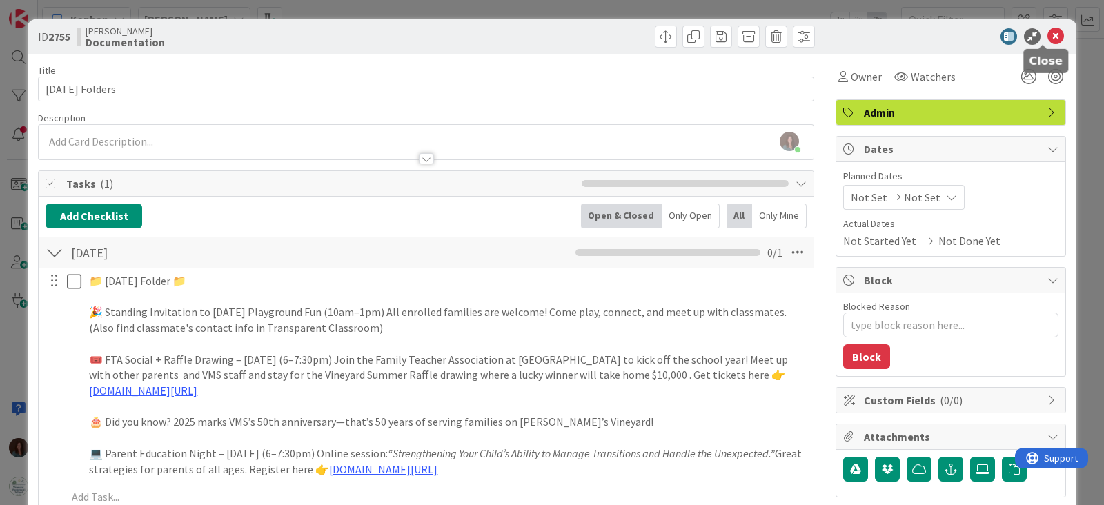
click at [1047, 34] on icon at bounding box center [1055, 36] width 17 height 17
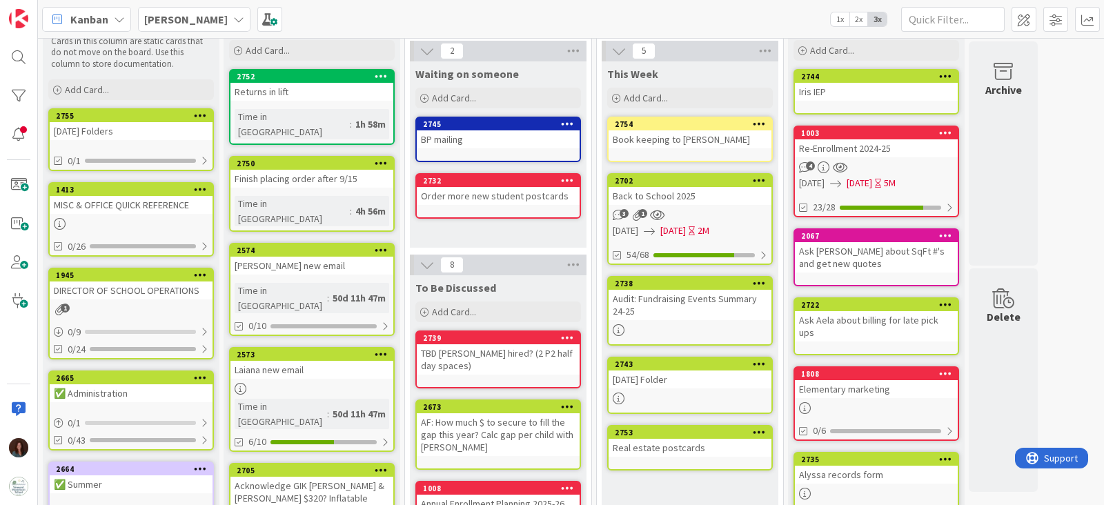
scroll to position [86, 0]
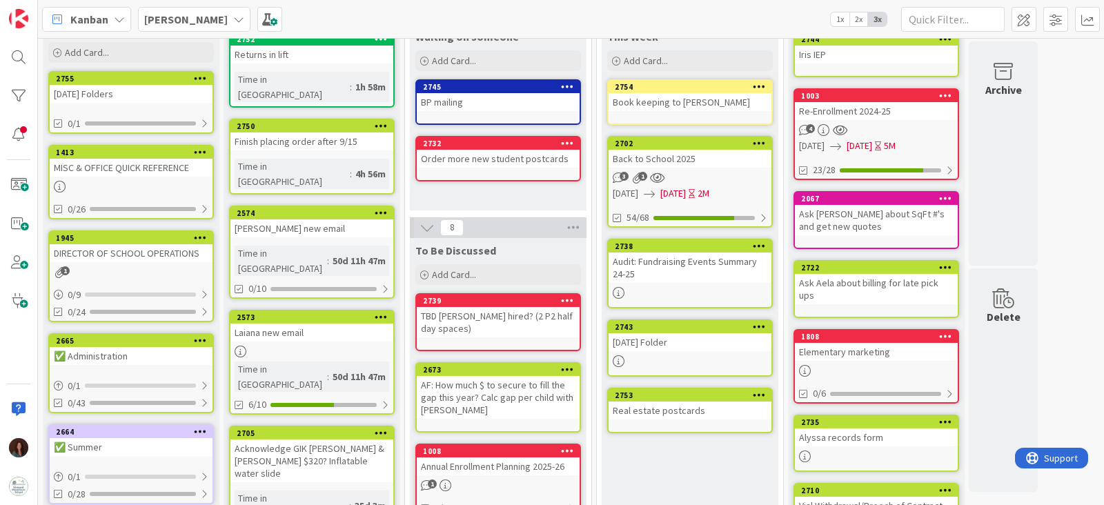
click at [715, 337] on div "Friday Folder" at bounding box center [689, 342] width 163 height 18
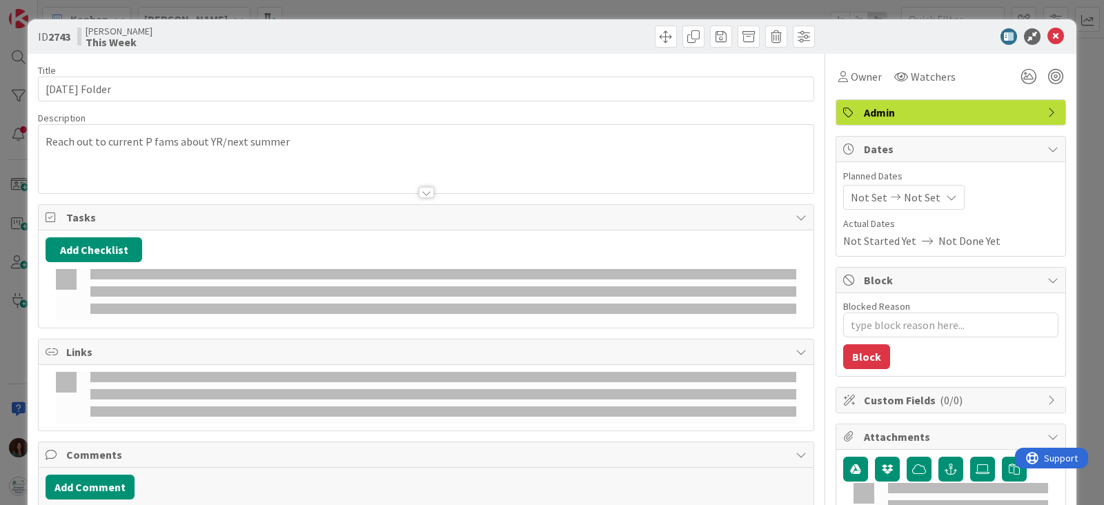
type textarea "x"
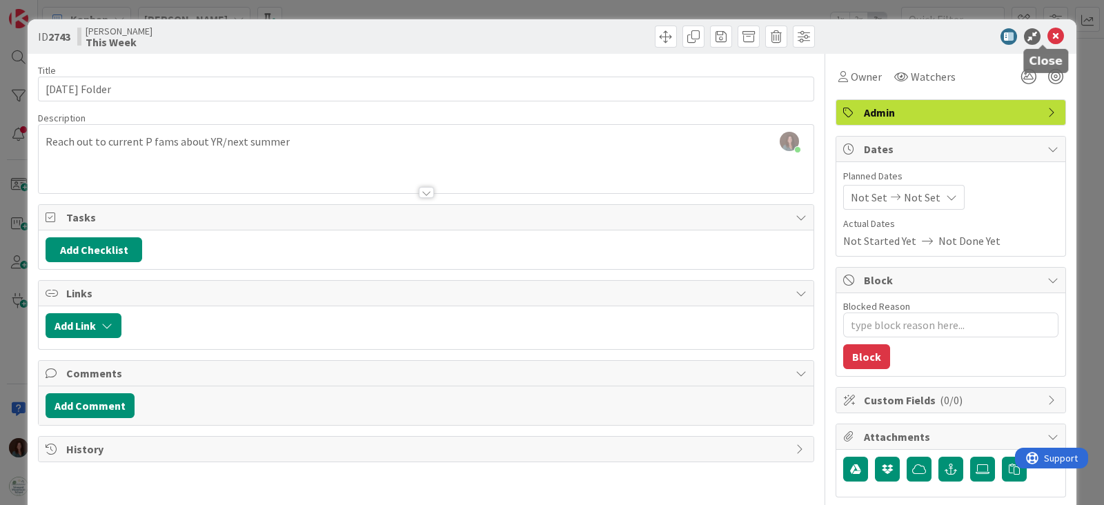
click at [1047, 32] on icon at bounding box center [1055, 36] width 17 height 17
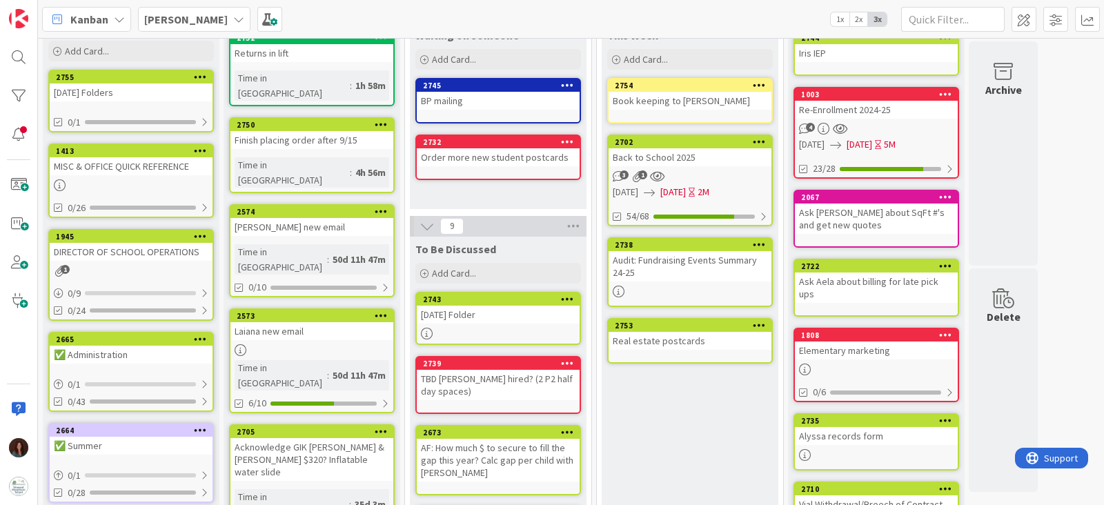
scroll to position [1, 0]
